Goal: Task Accomplishment & Management: Manage account settings

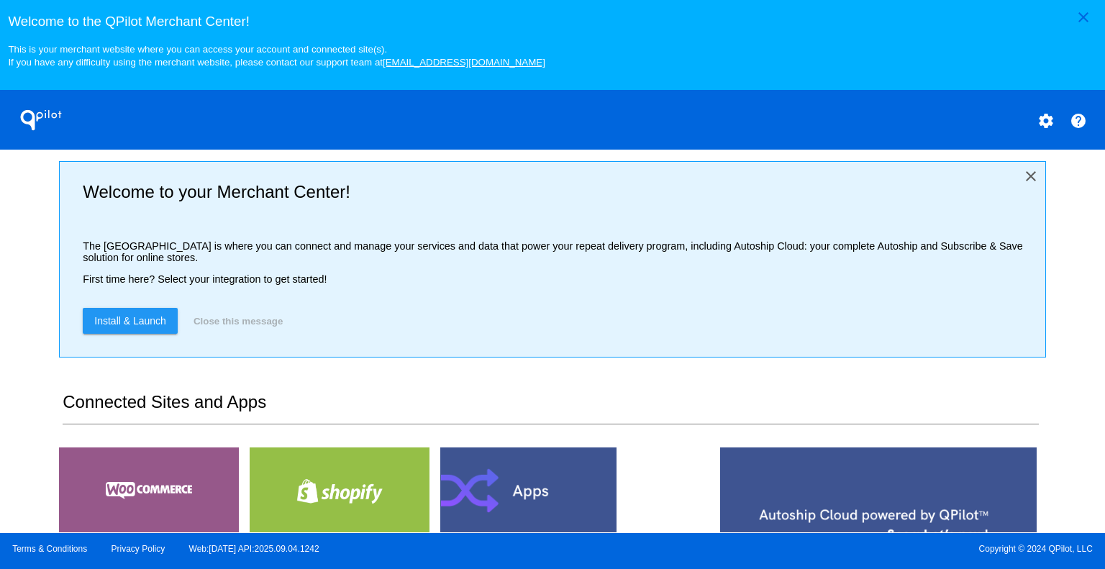
click at [1023, 178] on mat-icon "close" at bounding box center [1031, 176] width 17 height 17
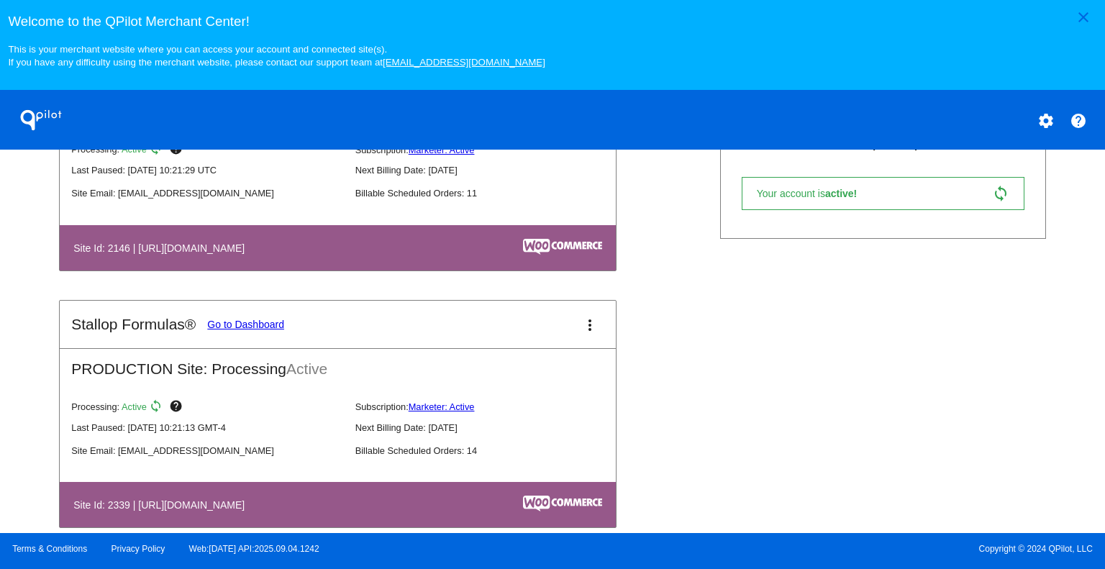
scroll to position [446, 0]
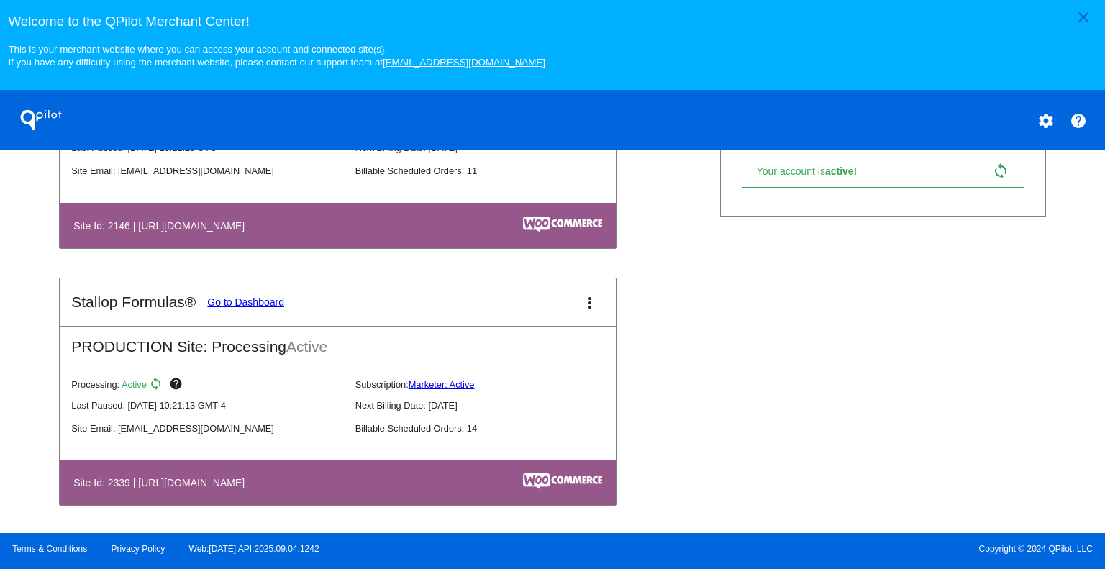
click at [278, 299] on link "Go to Dashboard" at bounding box center [245, 302] width 77 height 12
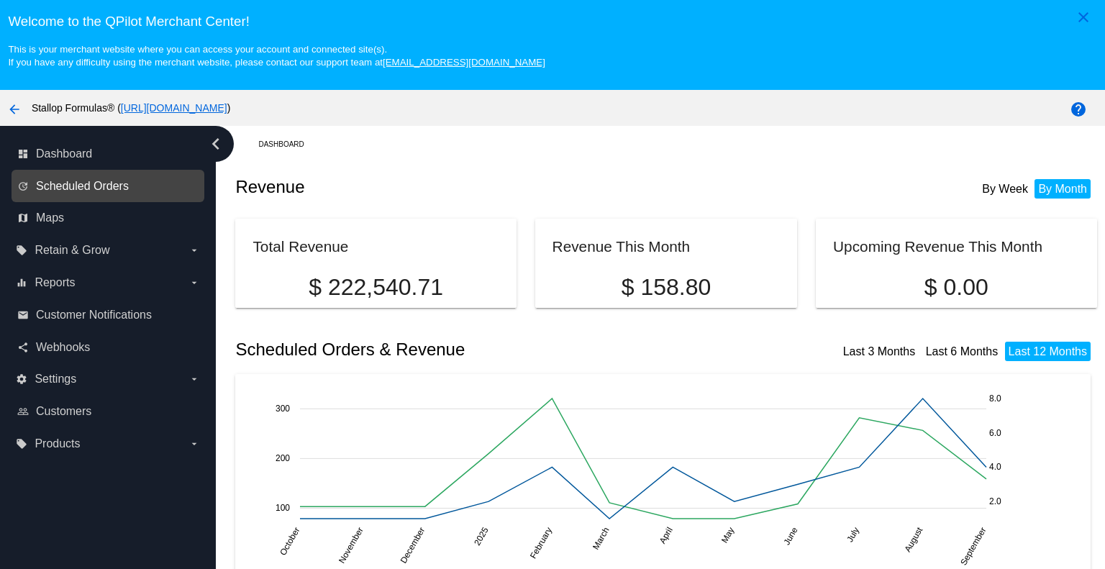
click at [62, 186] on span "Scheduled Orders" at bounding box center [82, 186] width 93 height 13
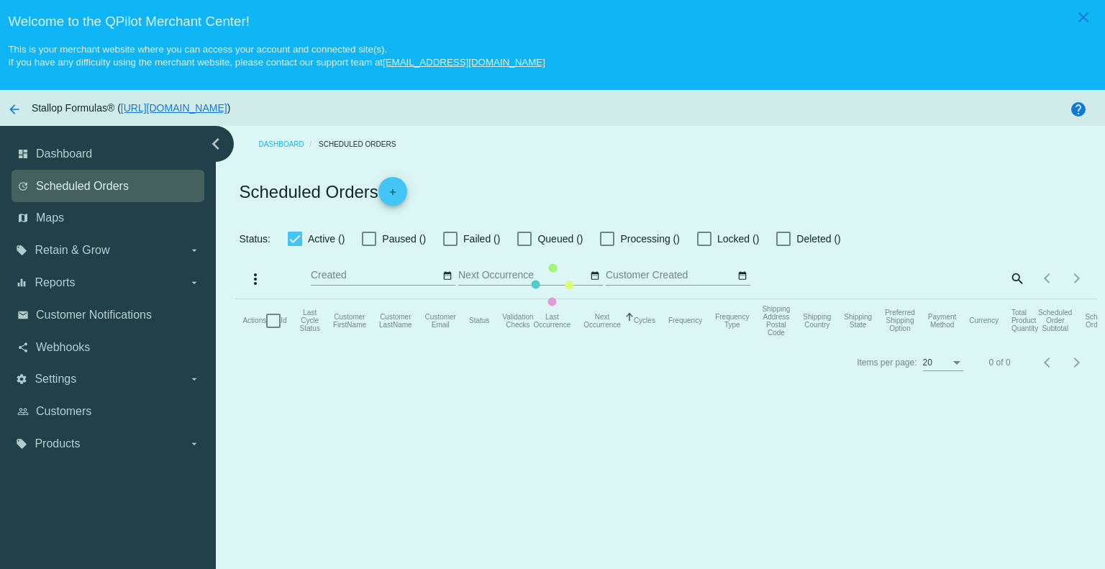
checkbox input "true"
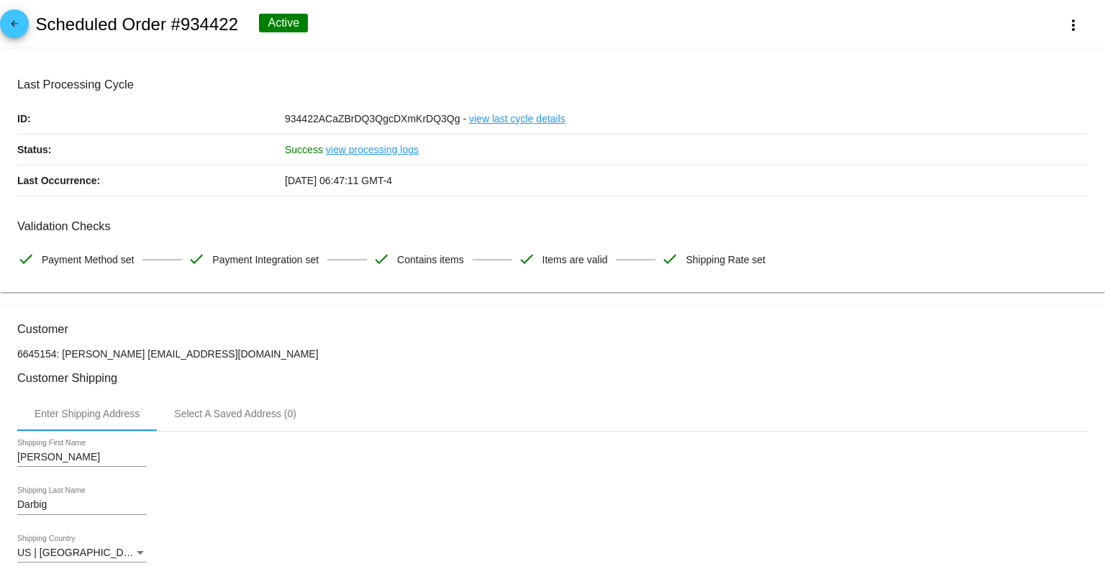
click at [14, 25] on mat-icon "arrow_back" at bounding box center [14, 27] width 17 height 17
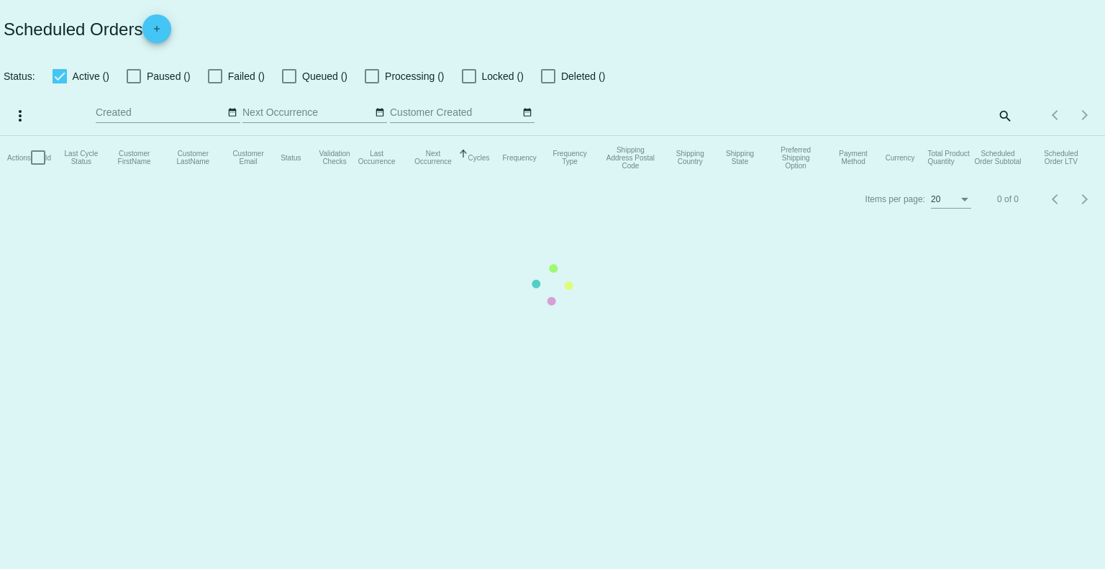
checkbox input "true"
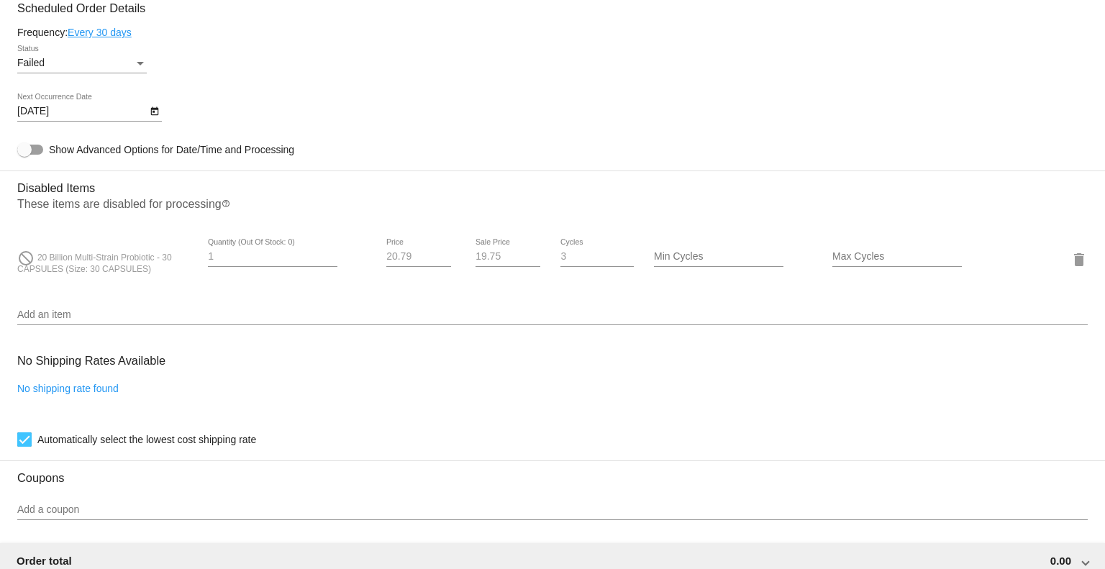
scroll to position [936, 0]
